Goal: Task Accomplishment & Management: Complete application form

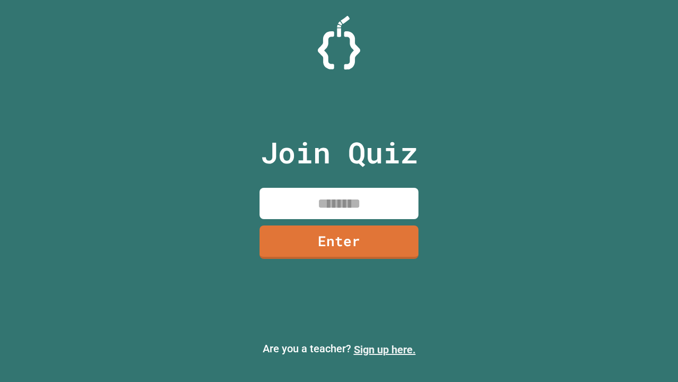
click at [385, 349] on link "Sign up here." at bounding box center [385, 349] width 62 height 13
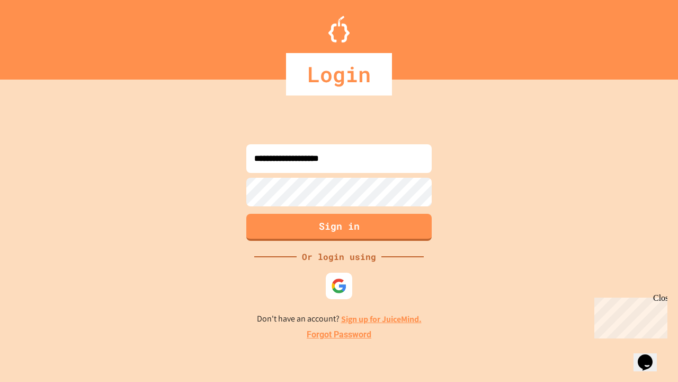
type input "**********"
